Goal: Find specific page/section: Find specific page/section

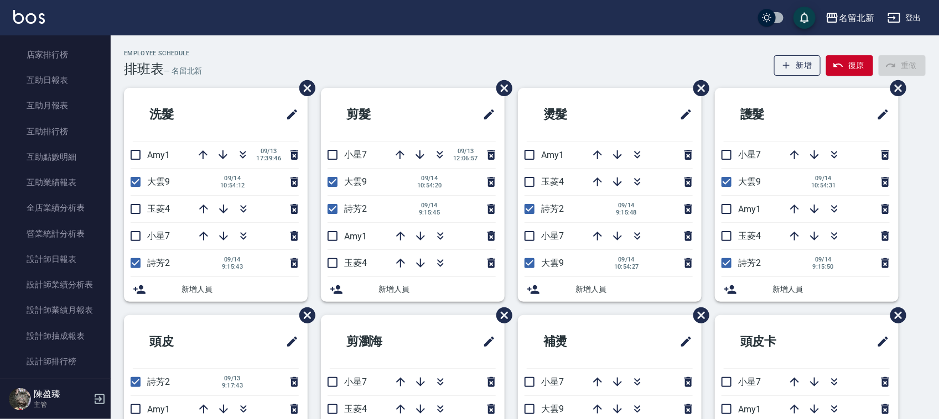
scroll to position [458, 0]
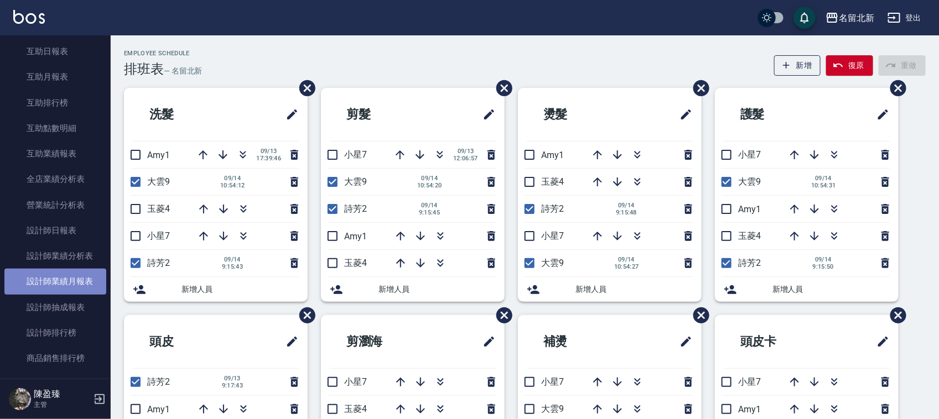
click at [59, 276] on link "設計師業績月報表" at bounding box center [55, 281] width 102 height 25
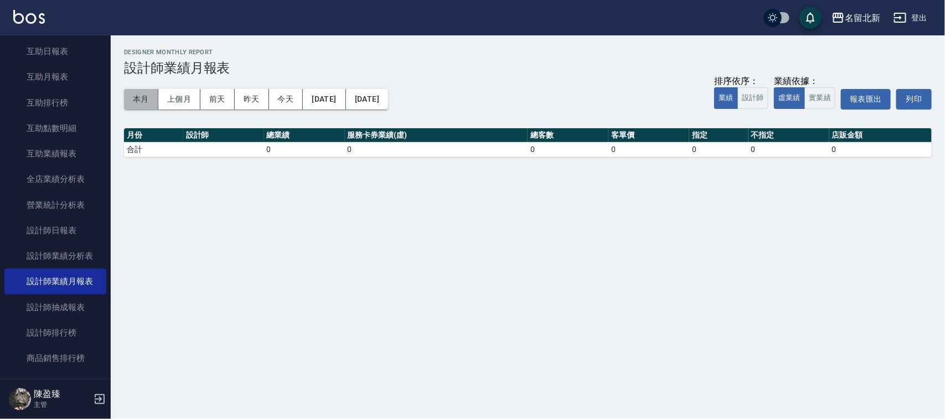
click at [133, 98] on button "本月" at bounding box center [141, 99] width 34 height 20
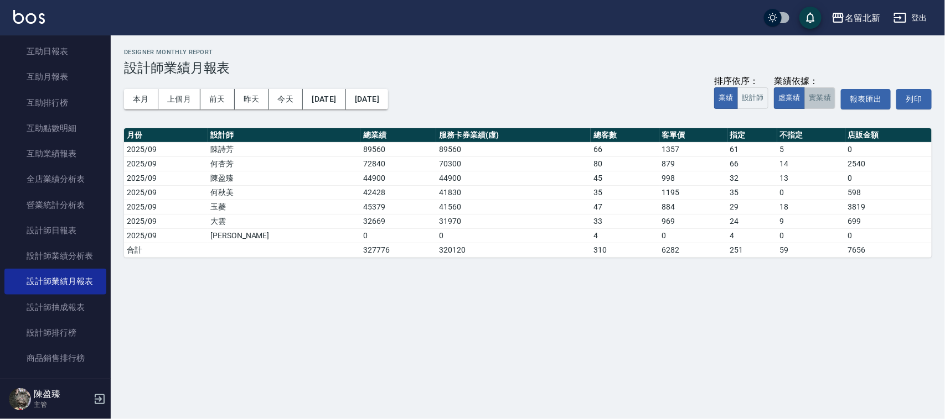
click at [820, 106] on button "實業績" at bounding box center [819, 98] width 31 height 22
click at [130, 100] on button "本月" at bounding box center [141, 99] width 34 height 20
click at [789, 93] on button "虛業績" at bounding box center [789, 98] width 31 height 22
click at [66, 305] on link "設計師抽成報表" at bounding box center [55, 307] width 102 height 25
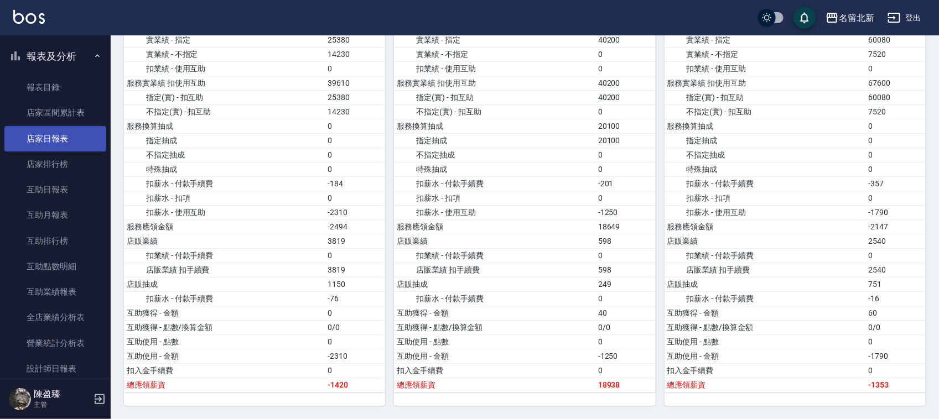
scroll to position [181, 0]
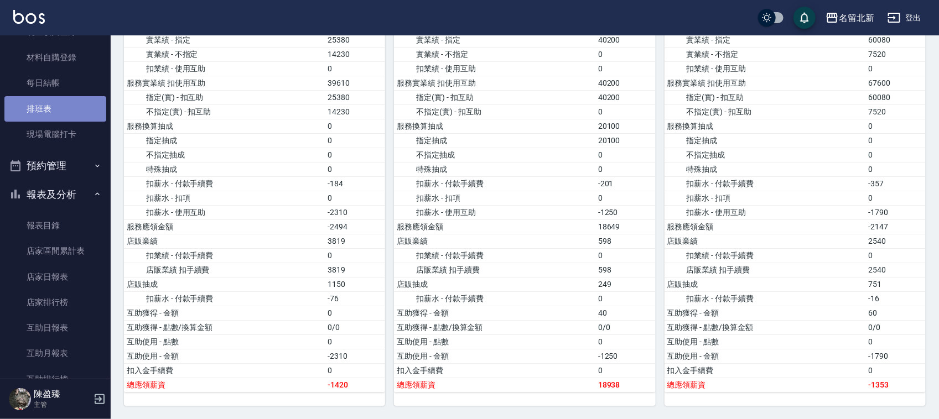
click at [72, 106] on link "排班表" at bounding box center [55, 108] width 102 height 25
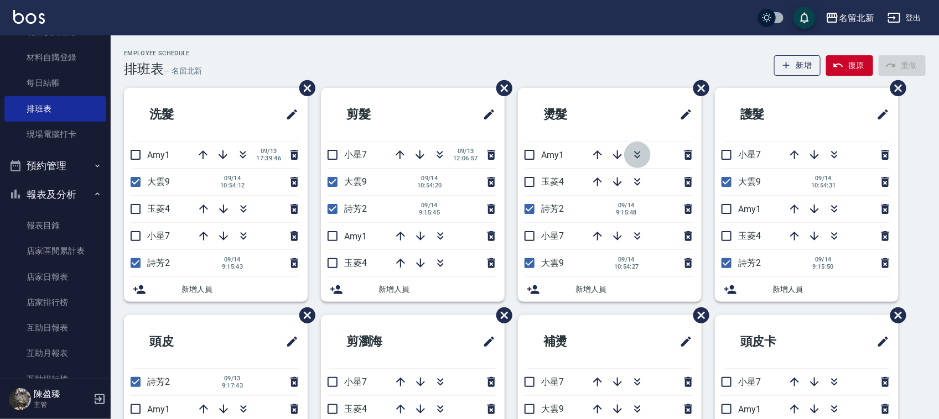
click at [634, 151] on icon "button" at bounding box center [637, 154] width 13 height 13
